Goal: Transaction & Acquisition: Book appointment/travel/reservation

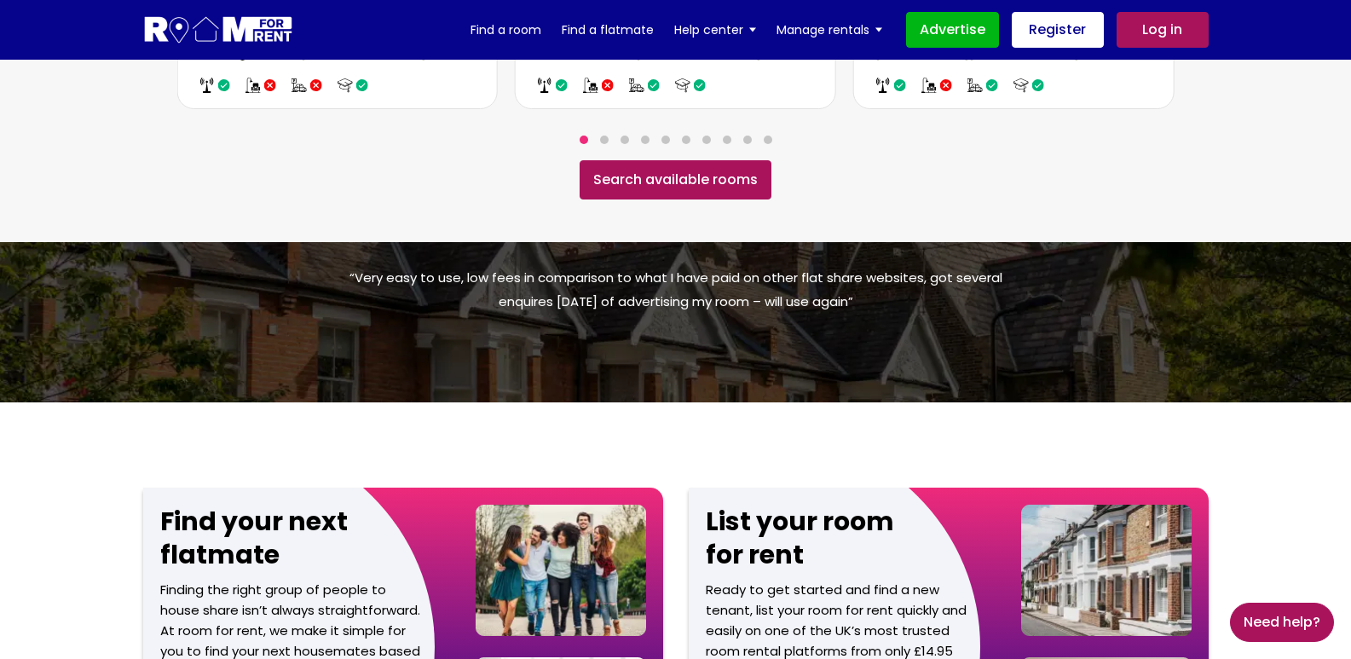
scroll to position [1364, 0]
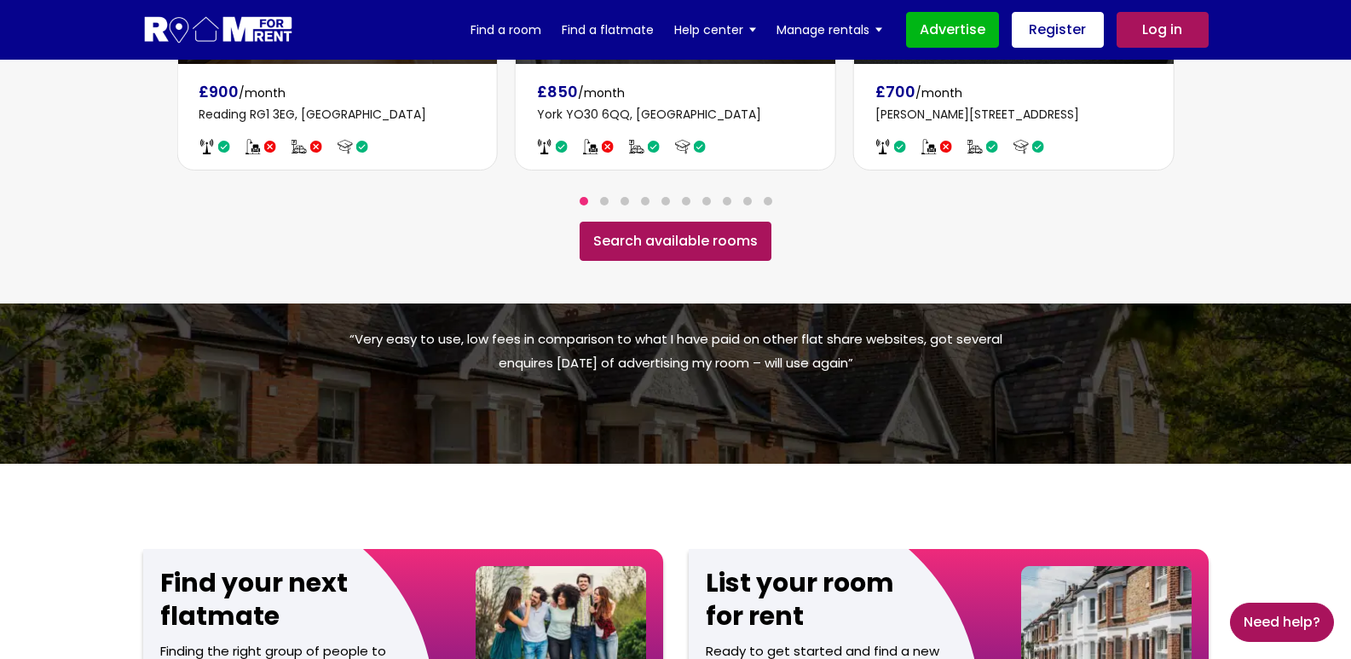
click at [688, 222] on link "Search available rooms" at bounding box center [676, 241] width 192 height 39
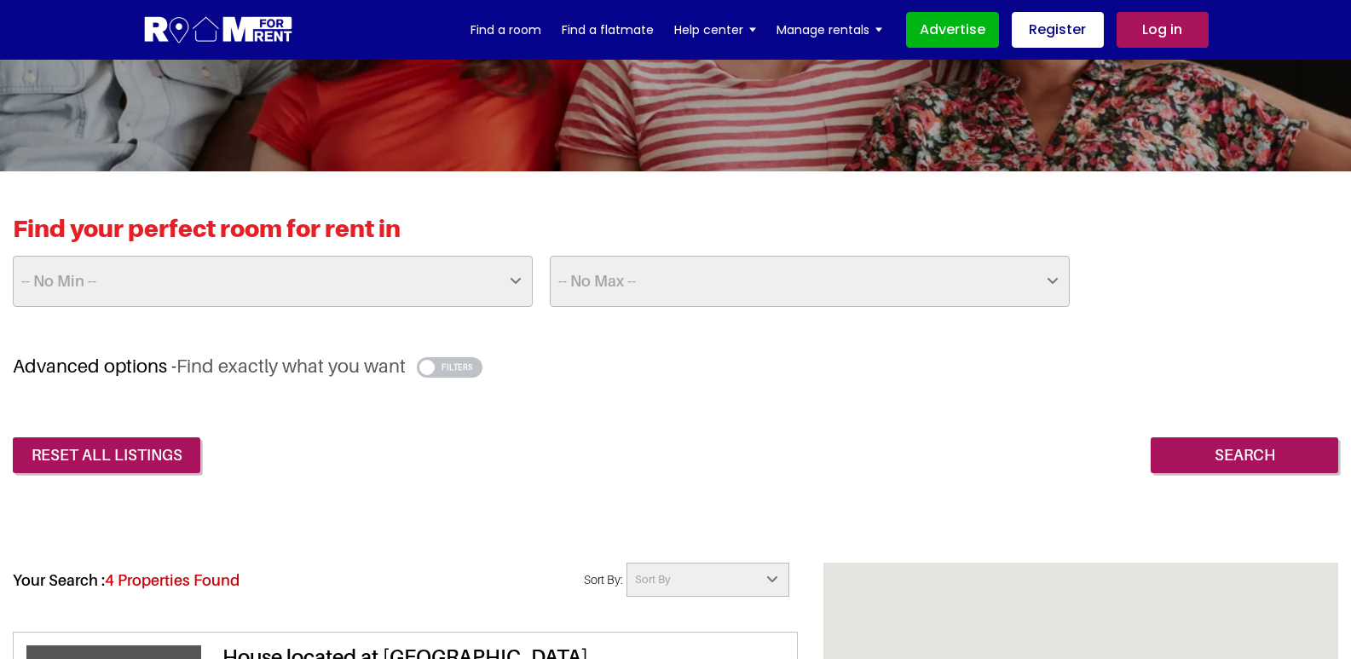
scroll to position [284, 0]
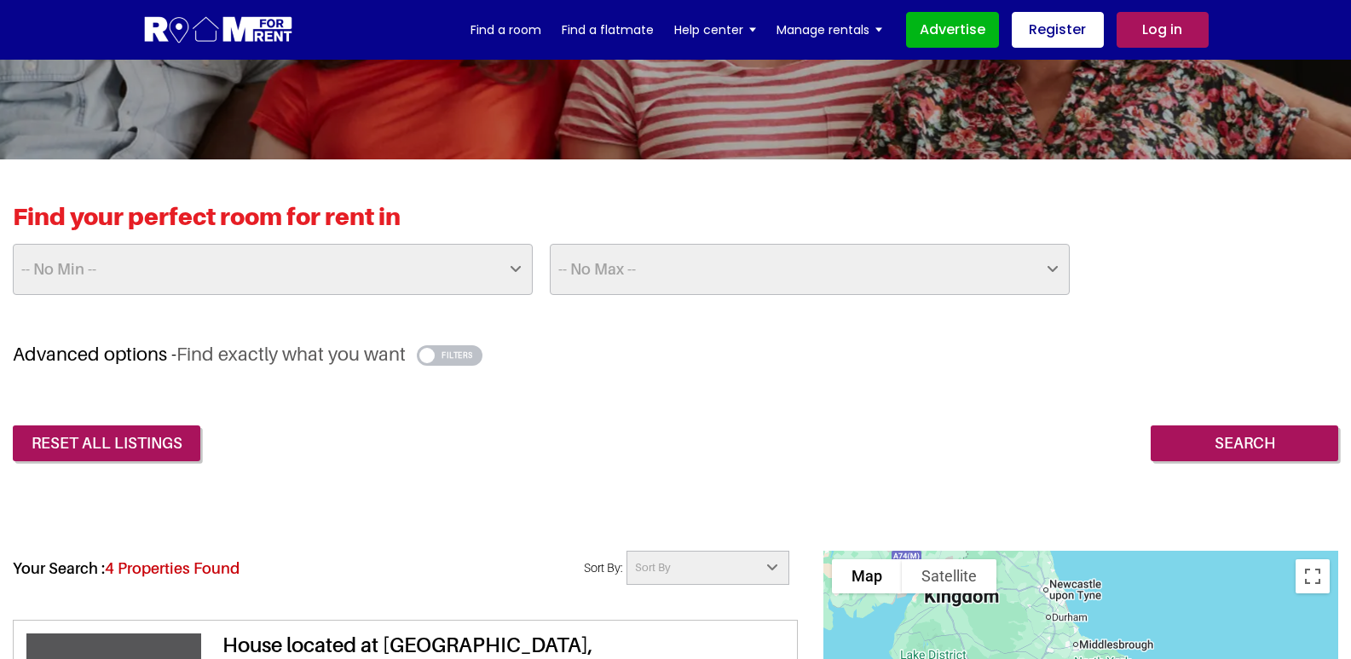
click at [371, 284] on select "-- No Min -- £25 £50 £75 £100 £125 £150 £175 £200 £225 £250 £275 £300 £325 £350…" at bounding box center [273, 269] width 520 height 51
select select "250"
click at [13, 244] on select "-- No Min -- £25 £50 £75 £100 £125 £150 £175 £200 £225 £250 £275 £300 £325 £350…" at bounding box center [273, 269] width 520 height 51
click at [603, 287] on select "-- No Max -- £50 £75 £100 £125 £150 £175 £200 £225 £250 £275 £300 £325 £350 £37…" at bounding box center [810, 269] width 520 height 51
select select "350"
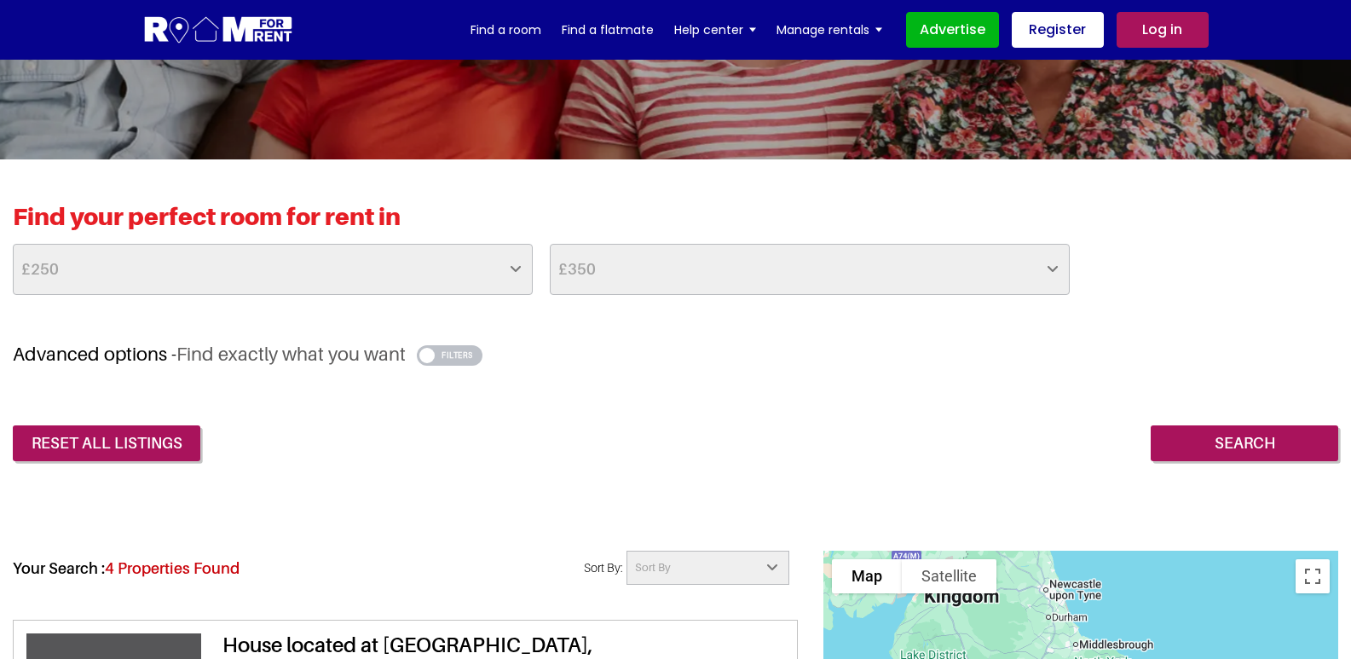
click at [550, 244] on select "-- No Max -- £50 £75 £100 £125 £150 £175 £200 £225 £250 £275 £300 £325 £350 £37…" at bounding box center [810, 269] width 520 height 51
click at [89, 445] on link "reset all listings" at bounding box center [106, 443] width 187 height 36
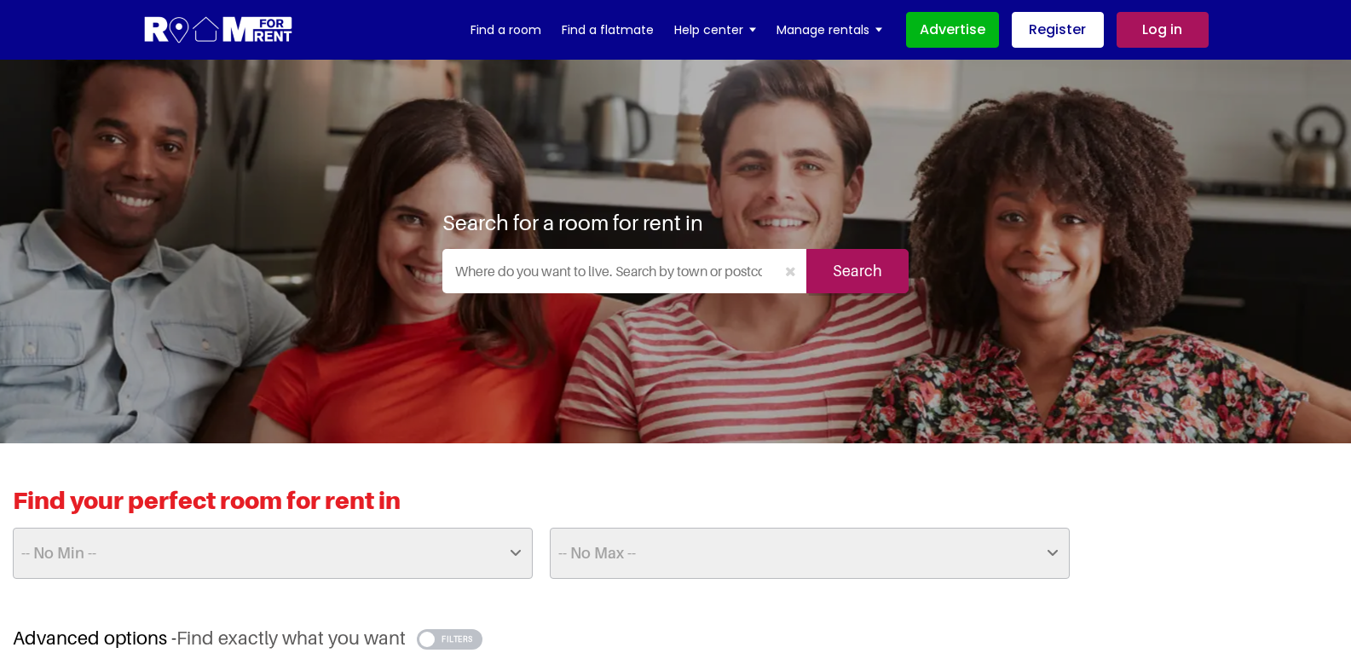
click at [199, 525] on h2 "Find your perfect room for rent in" at bounding box center [675, 507] width 1325 height 42
click at [176, 564] on select "-- No Min -- £25 £50 £75 £100 £125 £150 £175 £200 £225 £250 £275 £300 £325 £350…" at bounding box center [273, 553] width 520 height 51
select select "250"
click at [13, 528] on select "-- No Min -- £25 £50 £75 £100 £125 £150 £175 £200 £225 £250 £275 £300 £325 £350…" at bounding box center [273, 553] width 520 height 51
click at [614, 545] on select "-- No Max -- £50 £75 £100 £125 £150 £175 £200 £225 £250 £275 £300 £325 £350 £37…" at bounding box center [810, 553] width 520 height 51
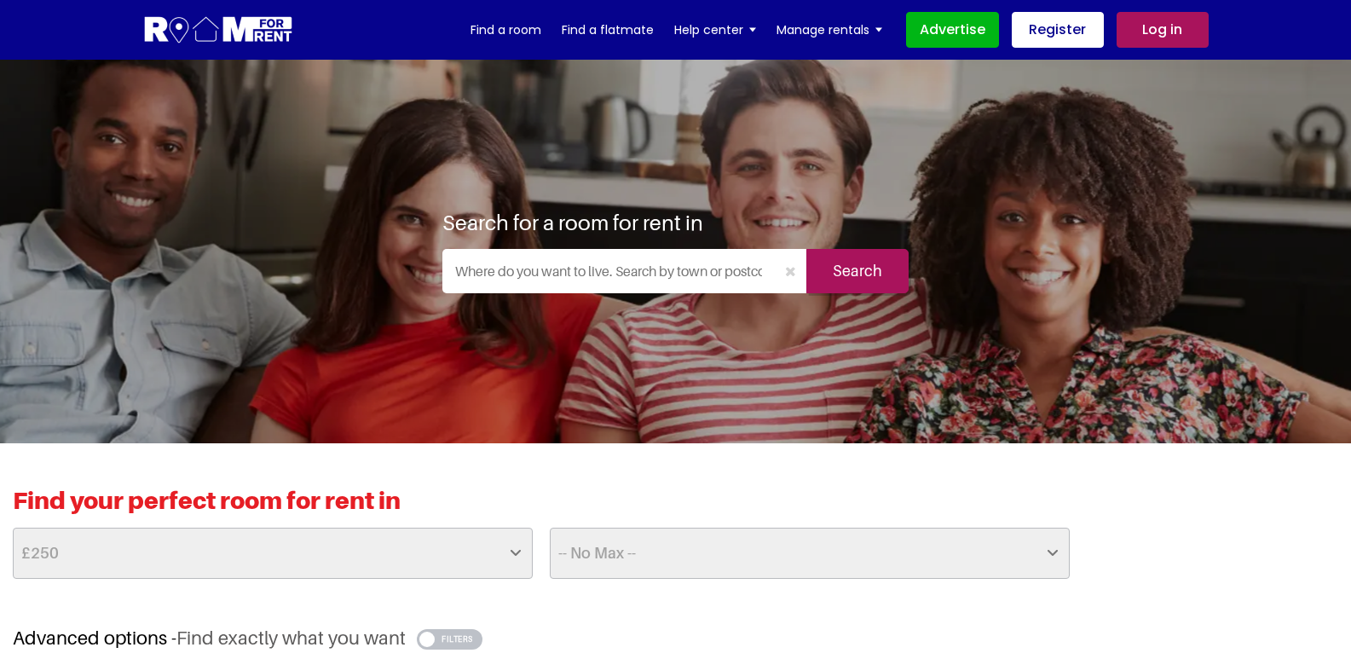
select select "375"
click at [550, 528] on select "-- No Max -- £50 £75 £100 £125 £150 £175 £200 £225 £250 £275 £300 £325 £350 £37…" at bounding box center [810, 553] width 520 height 51
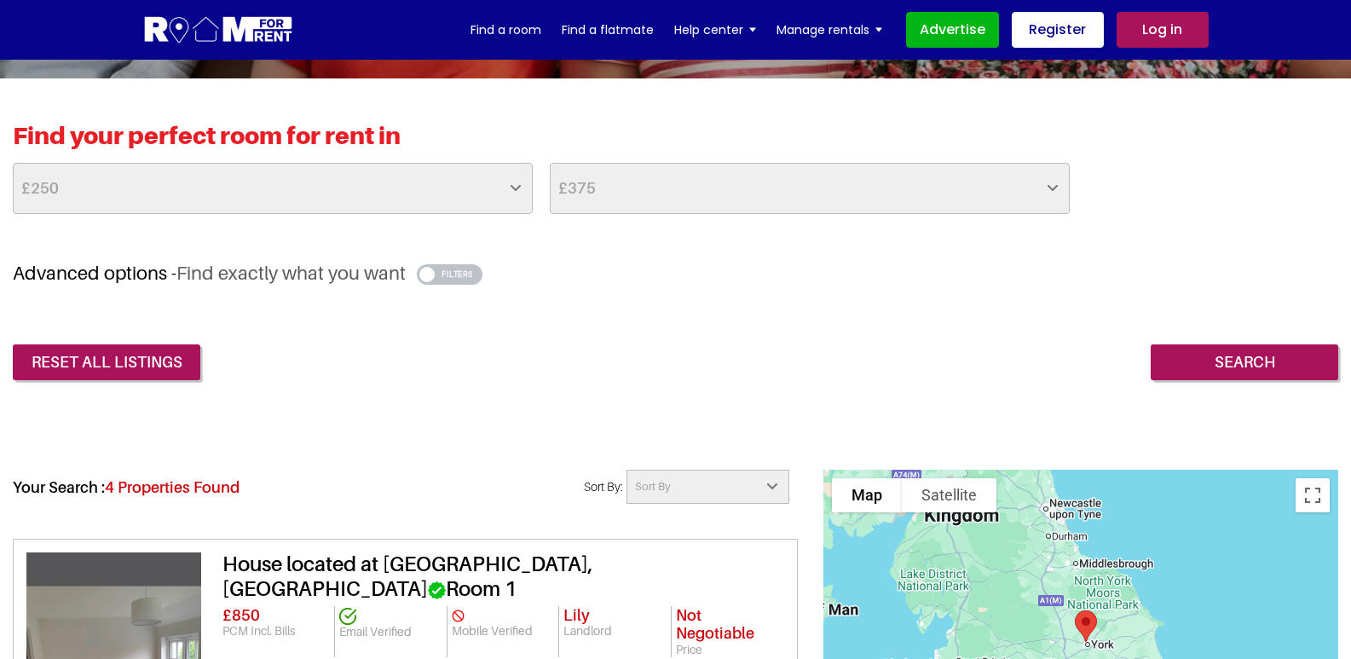
scroll to position [366, 0]
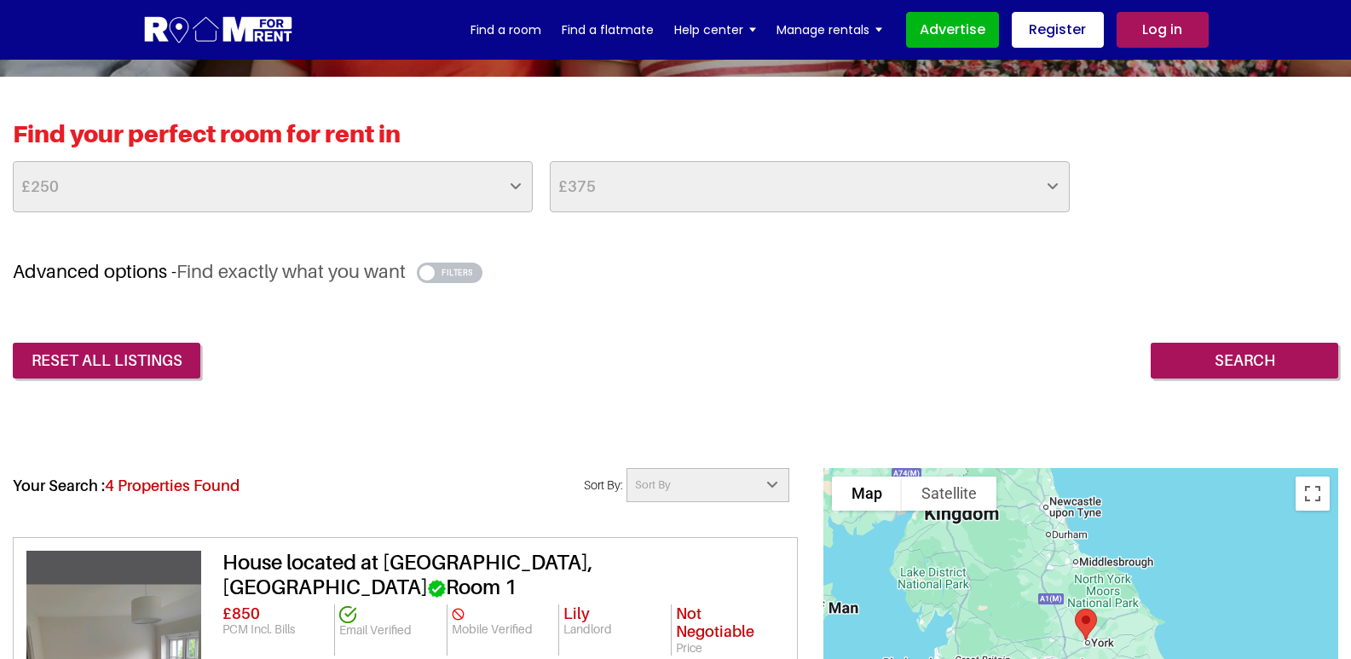
click at [1175, 363] on input "Search" at bounding box center [1243, 361] width 187 height 36
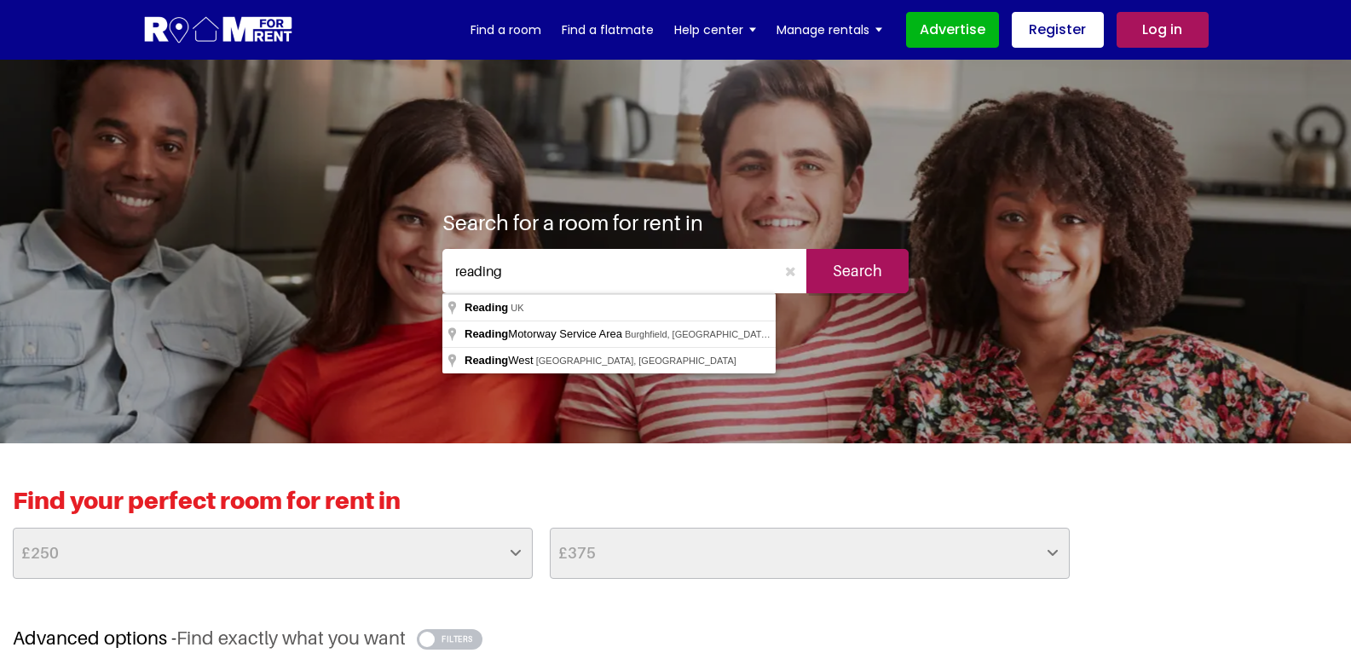
type input "[GEOGRAPHIC_DATA], [GEOGRAPHIC_DATA]"
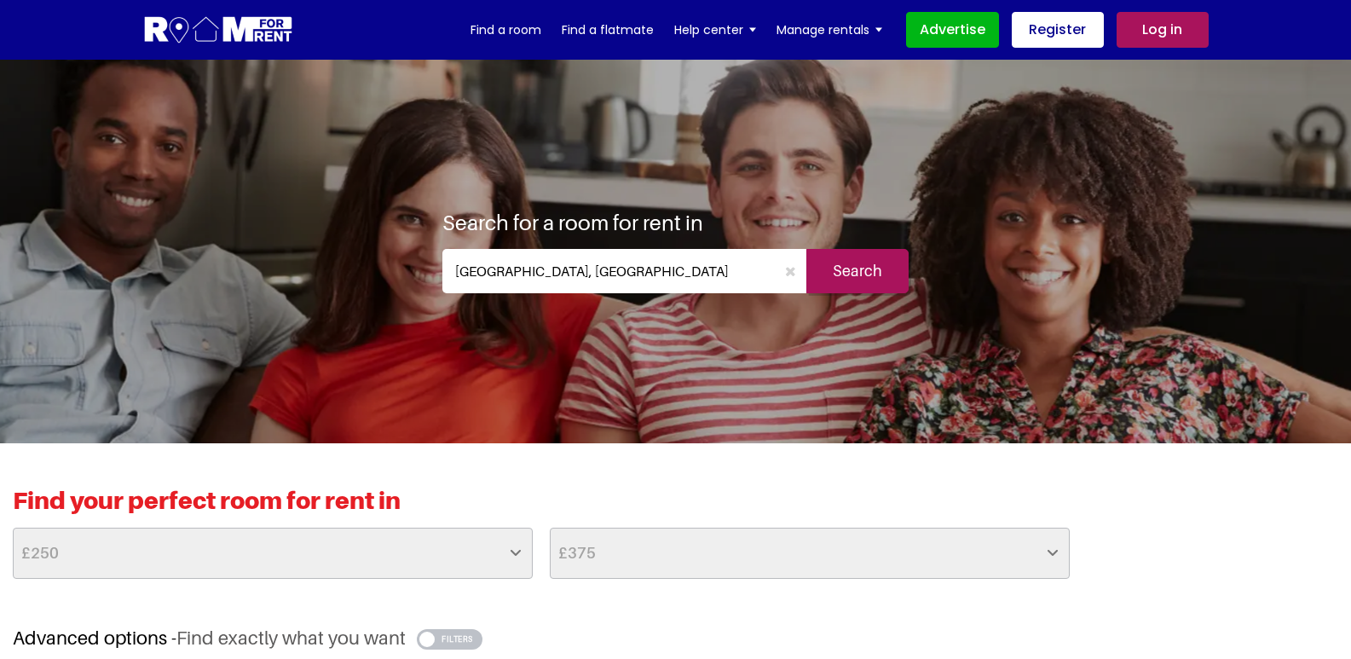
click at [862, 268] on input "Search" at bounding box center [857, 271] width 102 height 44
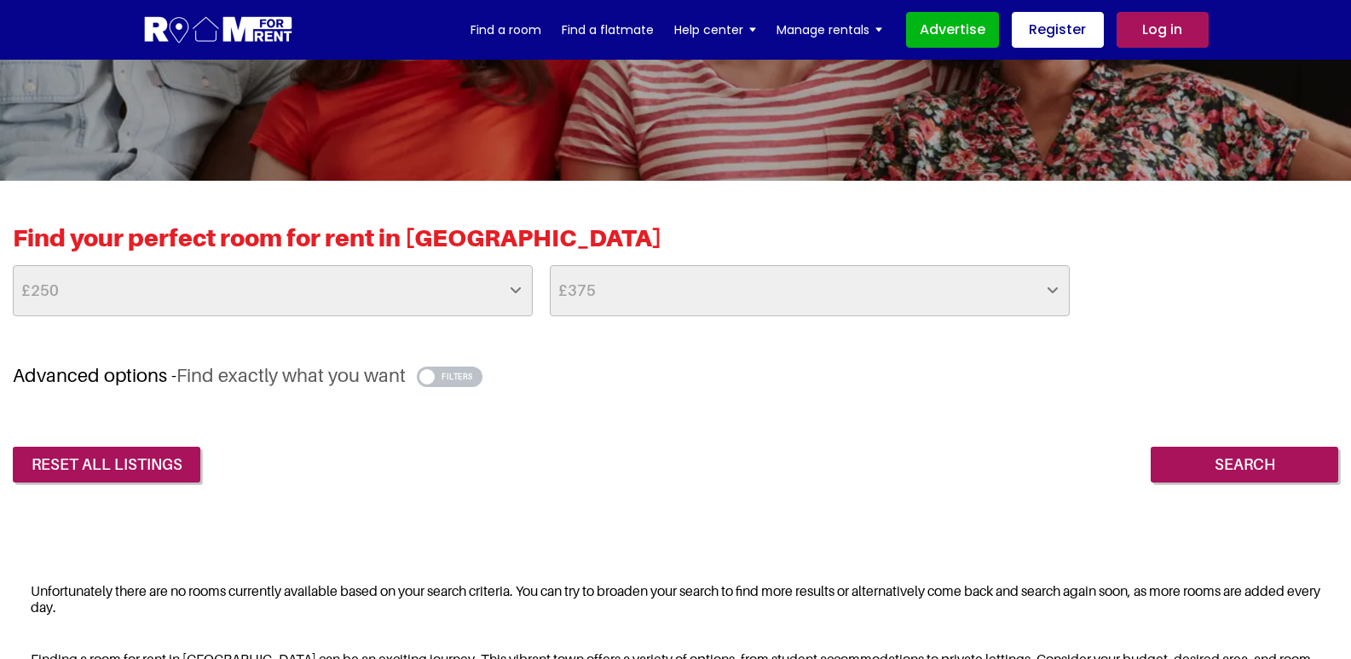
scroll to position [262, 0]
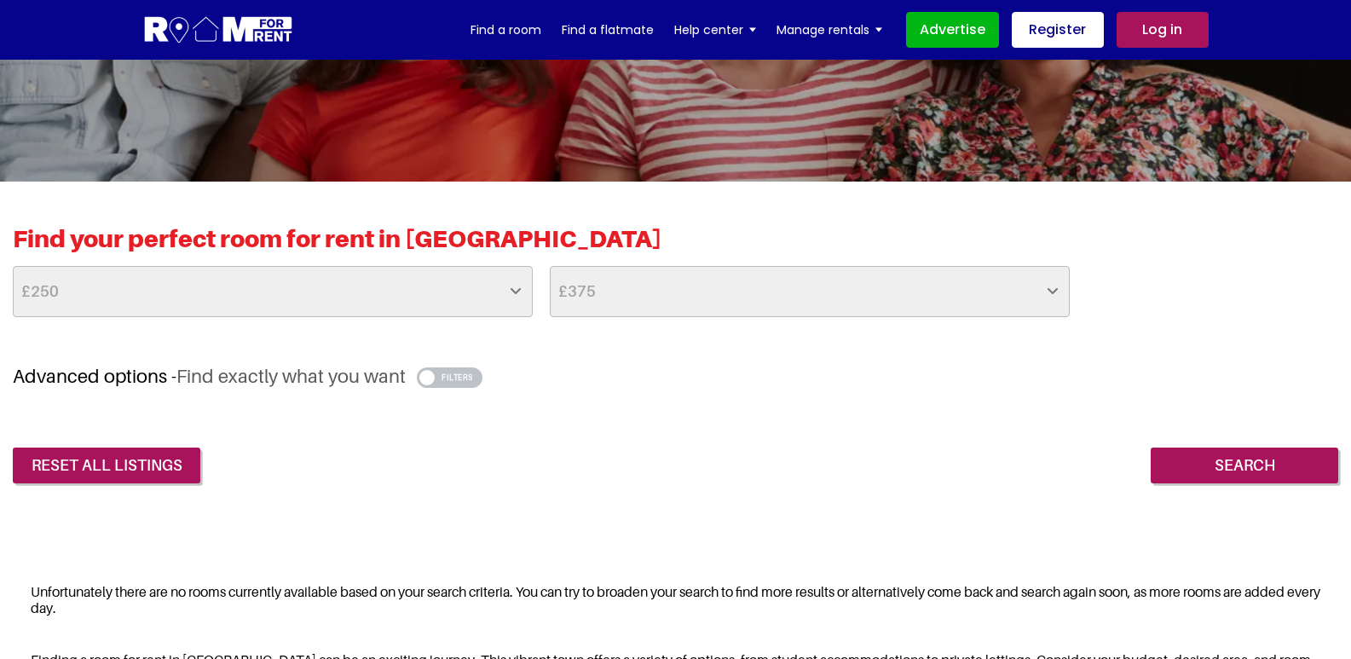
click at [662, 298] on select "-- No Max -- £50 £75 £100 £125 £150 £175 £200 £225 £250 £275 £300 £325 £350 £37…" at bounding box center [810, 291] width 520 height 51
select select "400"
click at [550, 266] on select "-- No Max -- £50 £75 £100 £125 £150 £175 £200 £225 £250 £275 £300 £325 £350 £37…" at bounding box center [810, 291] width 520 height 51
click at [1209, 491] on div "Find your perfect room for rent in Reading -- No Min -- £25 £50 £75 £100 £125 £…" at bounding box center [675, 354] width 1351 height 344
click at [1209, 476] on input "Search" at bounding box center [1243, 465] width 187 height 36
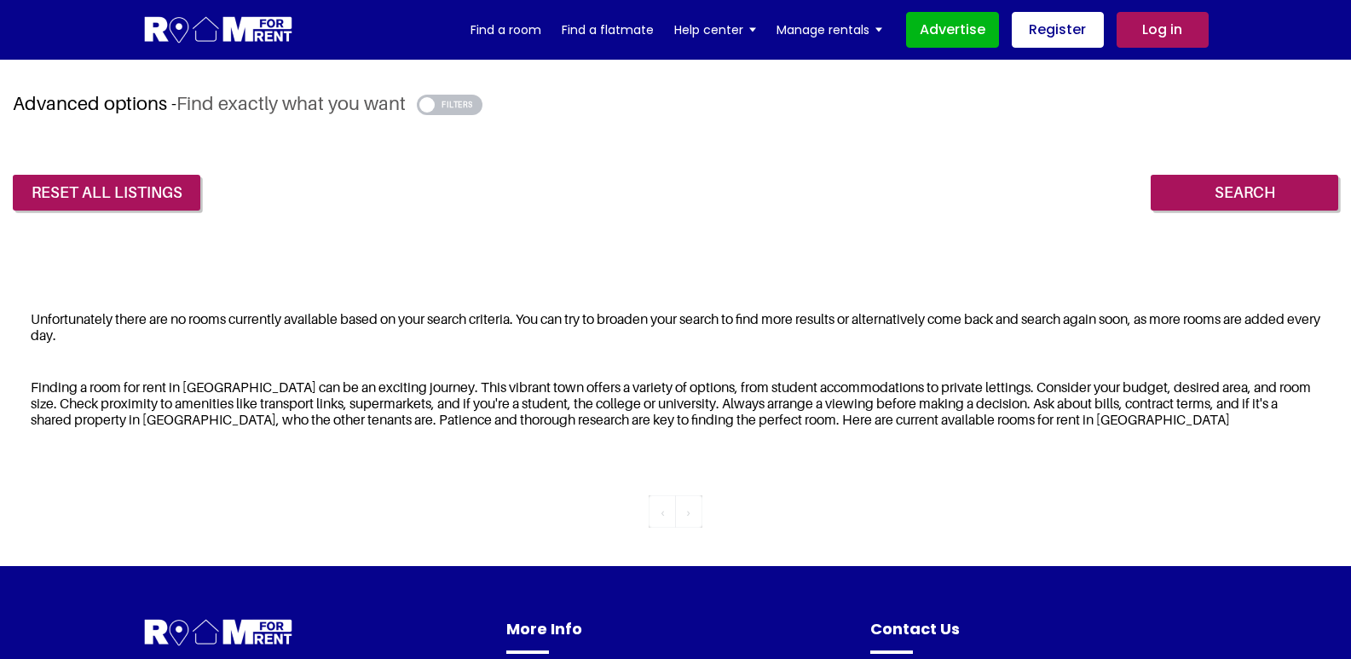
scroll to position [635, 0]
